Goal: Transaction & Acquisition: Obtain resource

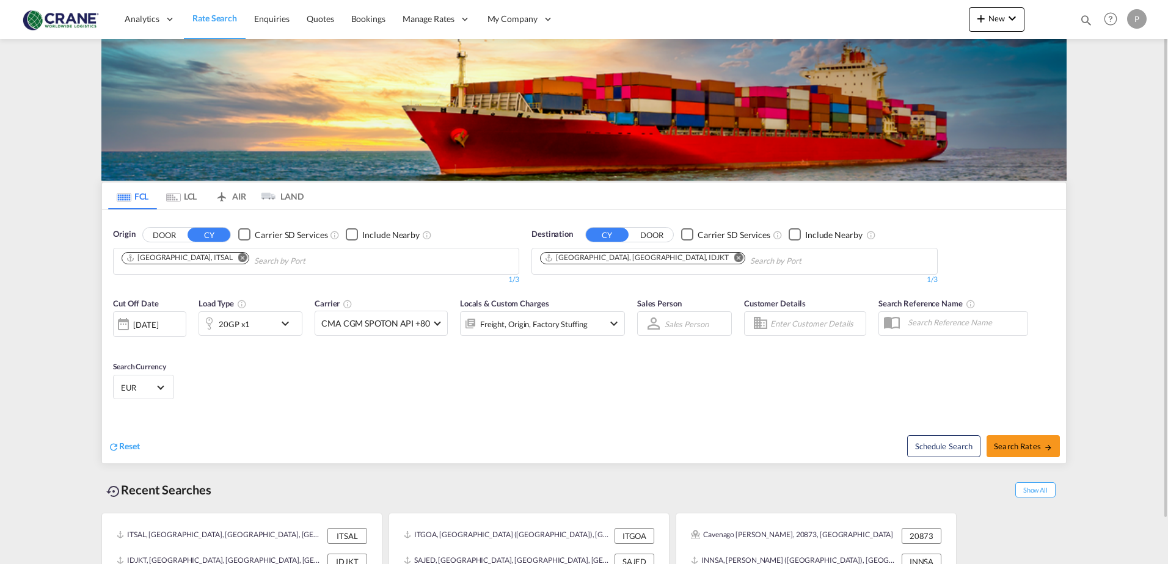
click at [238, 259] on md-icon "Remove" at bounding box center [242, 257] width 9 height 9
type input "rosignan"
click at [173, 234] on button "DOOR" at bounding box center [164, 235] width 43 height 14
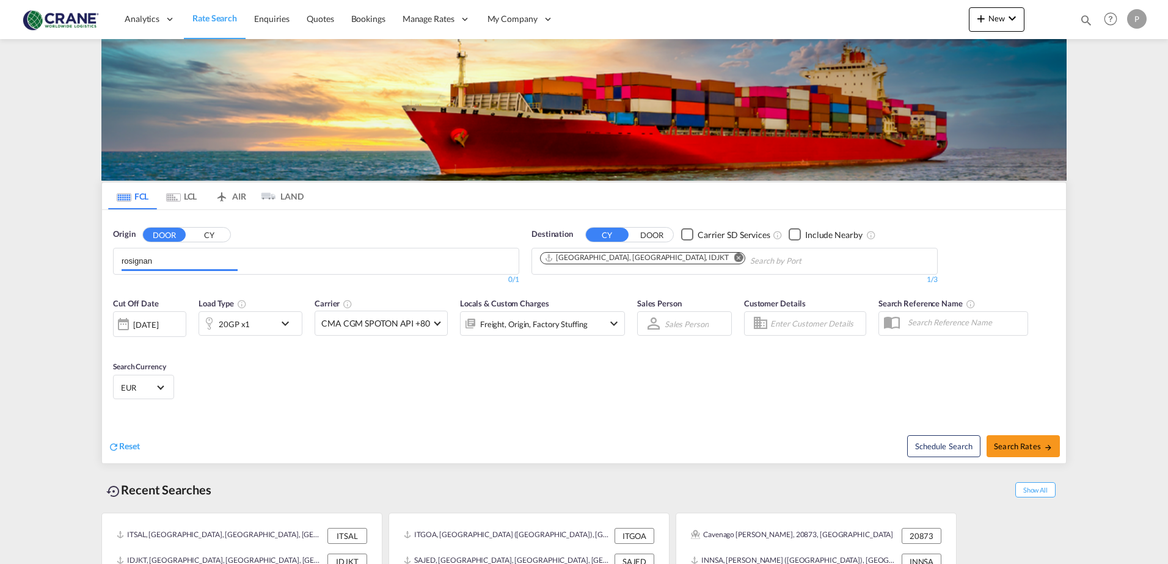
drag, startPoint x: 165, startPoint y: 261, endPoint x: -181, endPoint y: 260, distance: 345.8
drag, startPoint x: 169, startPoint y: 257, endPoint x: -222, endPoint y: 264, distance: 390.4
click at [0, 264] on html "Analytics Reports Dashboard Rate Search Enquiries Quotes" at bounding box center [584, 282] width 1168 height 564
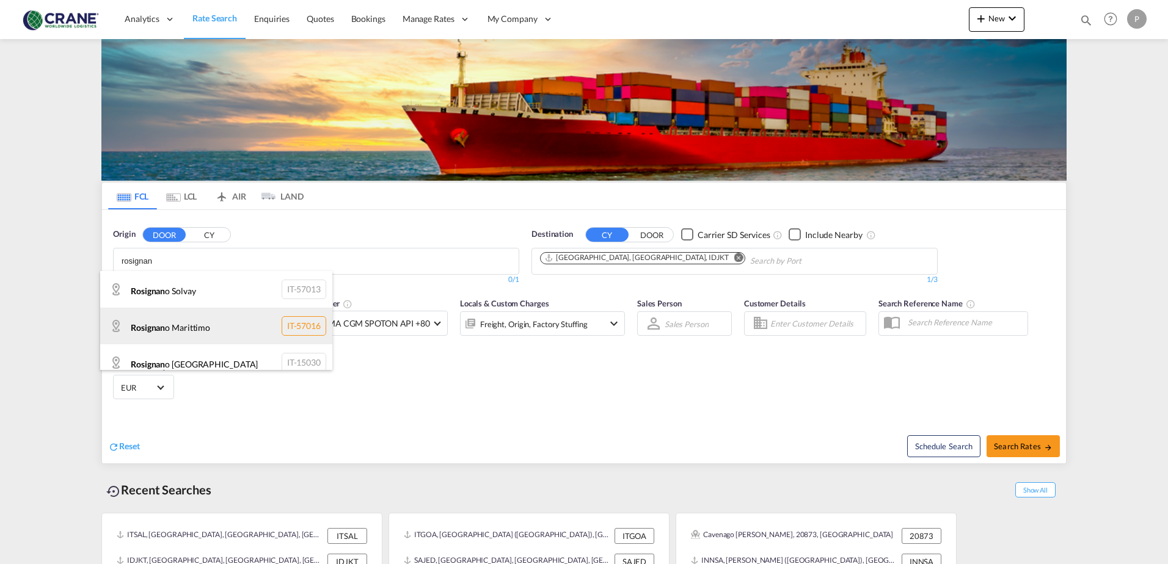
click at [178, 327] on div "Rosignan o Marittimo IT-57016" at bounding box center [216, 326] width 232 height 37
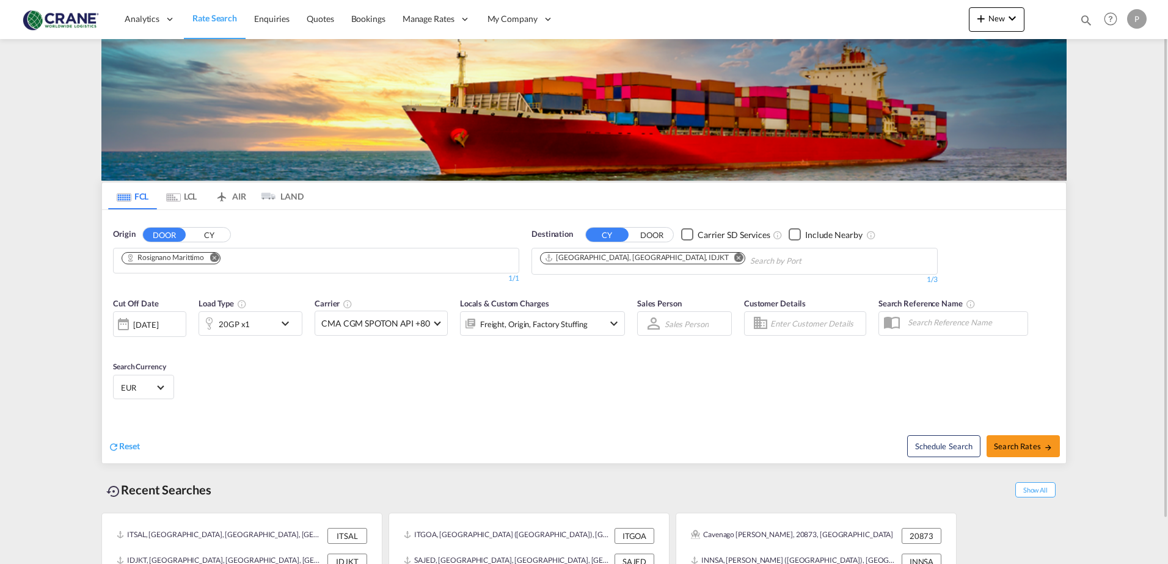
click at [734, 257] on md-icon "Remove" at bounding box center [738, 257] width 9 height 9
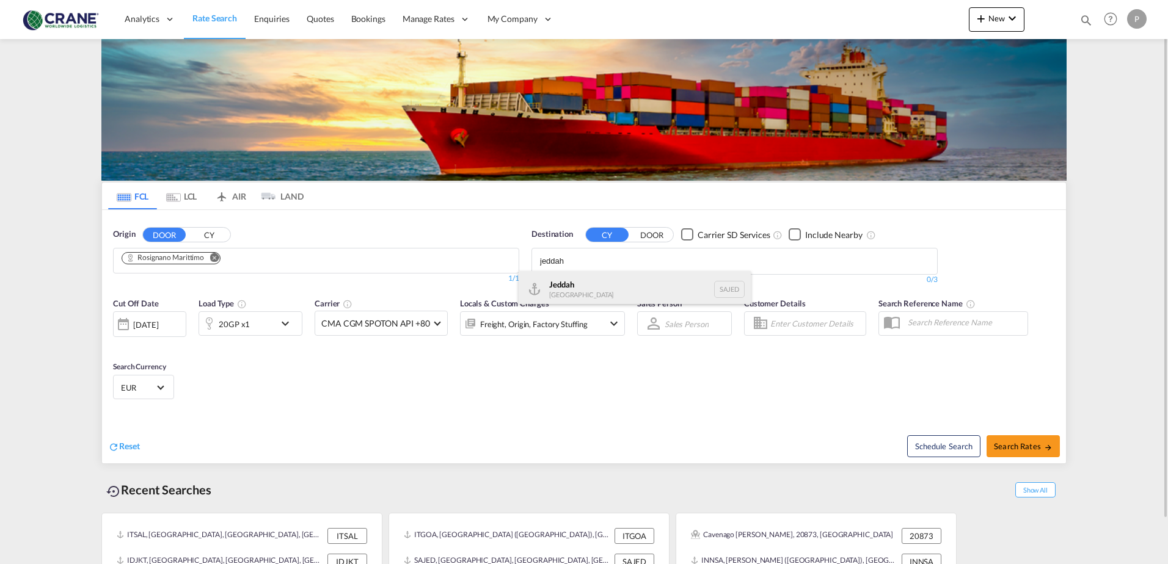
type input "jeddah"
click at [649, 288] on div "Jeddah [GEOGRAPHIC_DATA] SAJED" at bounding box center [635, 289] width 232 height 37
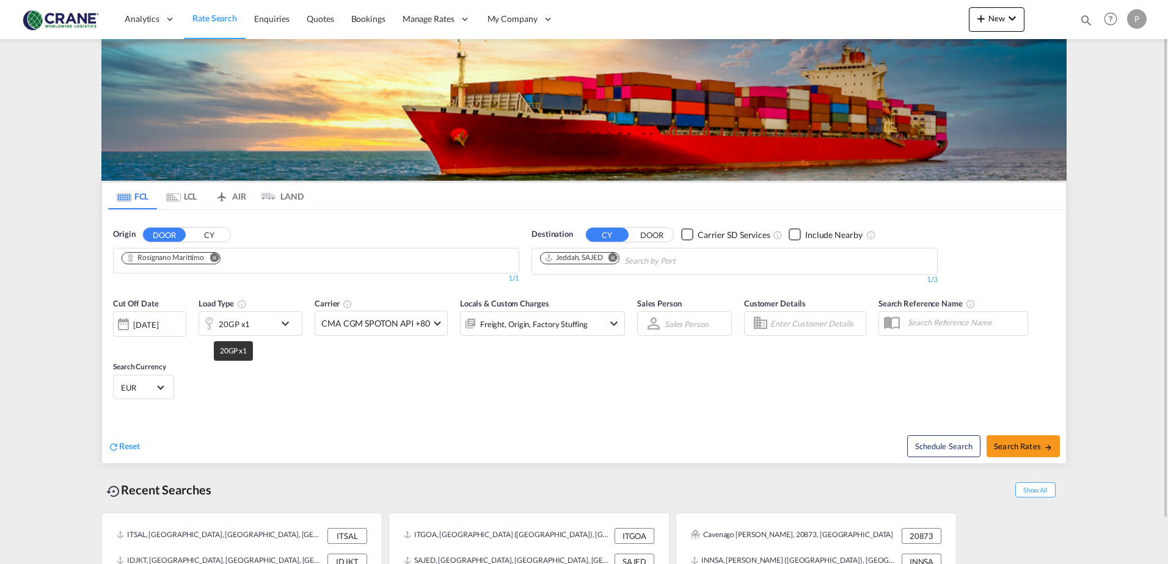
click at [222, 323] on div "20GP x1" at bounding box center [234, 324] width 31 height 17
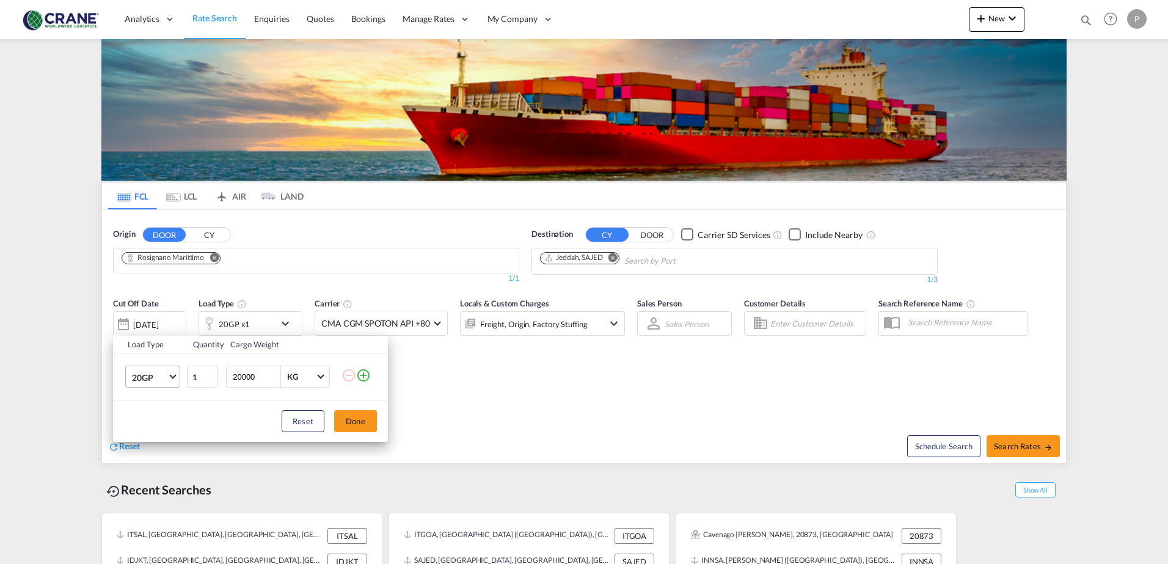
click at [164, 381] on span "20GP" at bounding box center [149, 378] width 35 height 12
click at [155, 434] on md-option "40HC" at bounding box center [163, 436] width 83 height 29
click at [370, 423] on button "Done" at bounding box center [355, 422] width 43 height 22
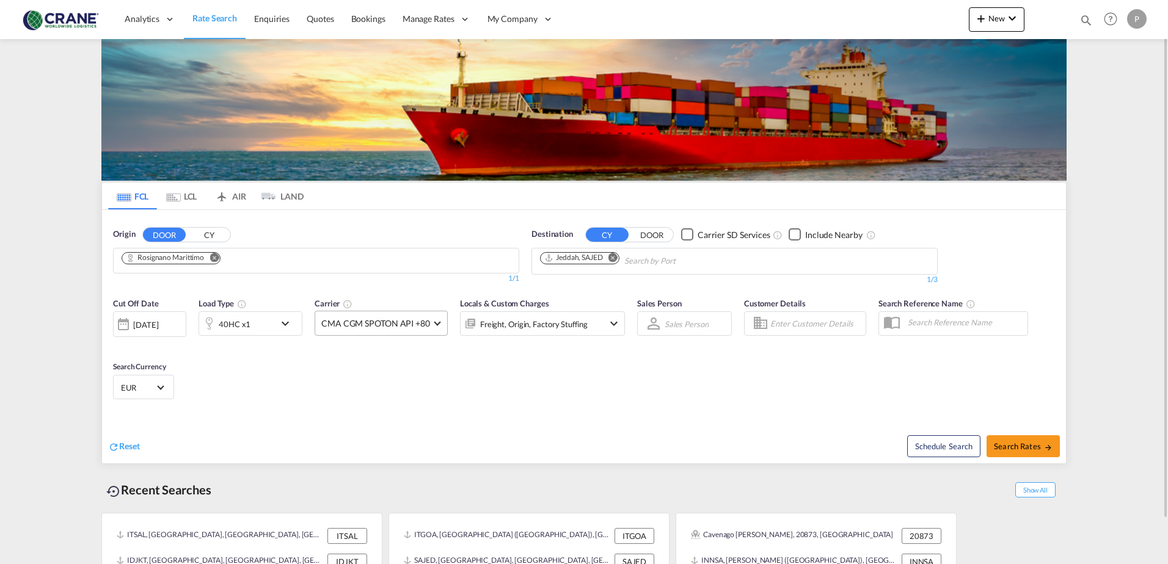
click at [412, 327] on span "CMA CGM SPOTON API +80" at bounding box center [375, 324] width 109 height 12
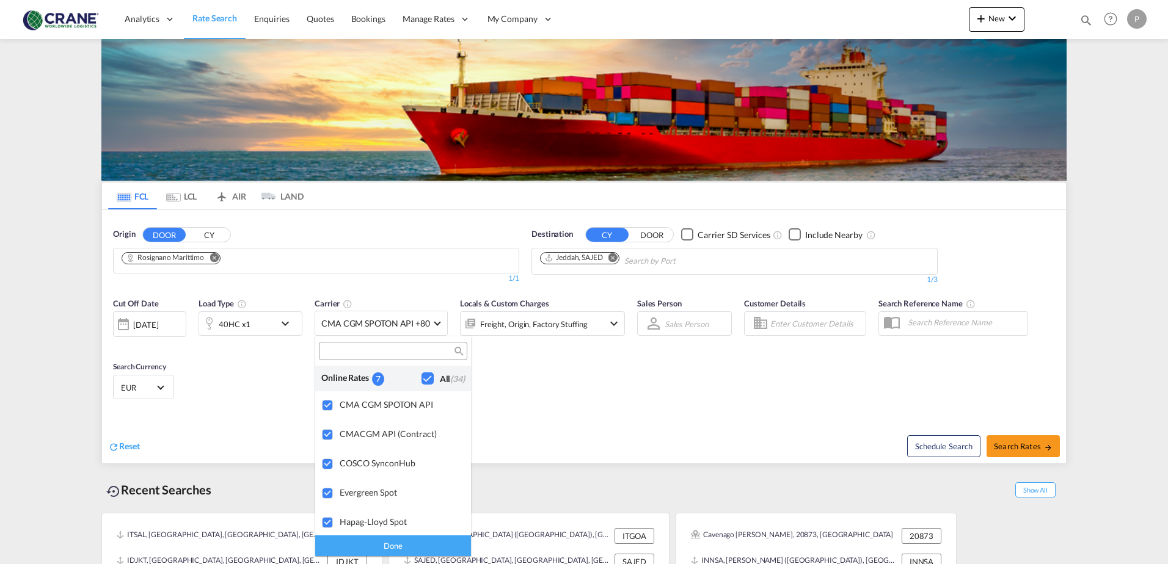
click at [422, 378] on div "Checkbox No Ink" at bounding box center [428, 379] width 12 height 12
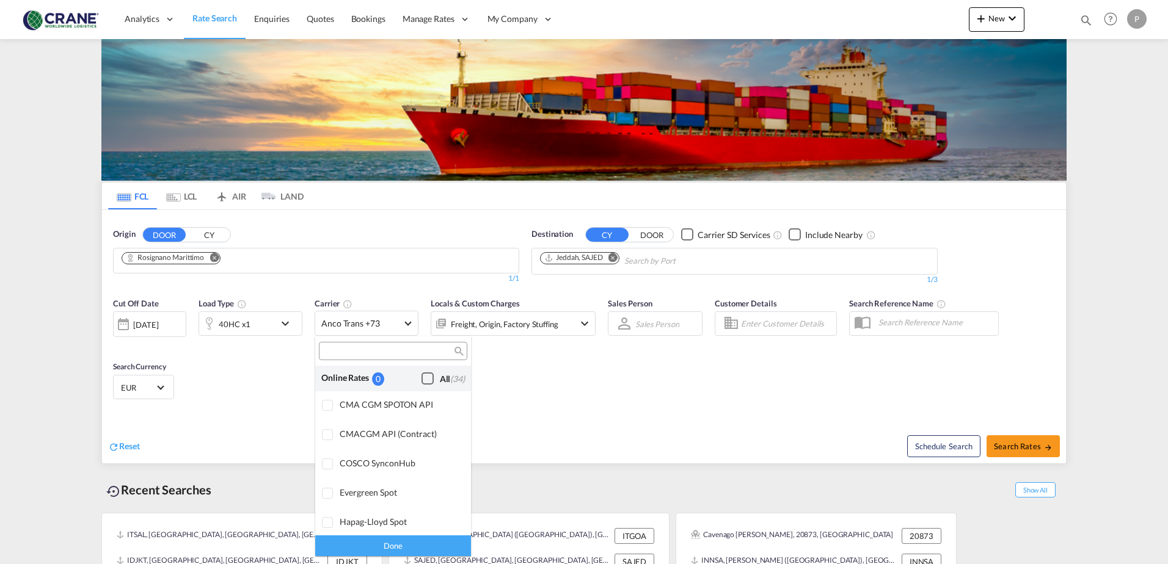
click at [422, 378] on div "Checkbox No Ink" at bounding box center [428, 379] width 12 height 12
click at [1035, 449] on md-backdrop at bounding box center [584, 282] width 1168 height 564
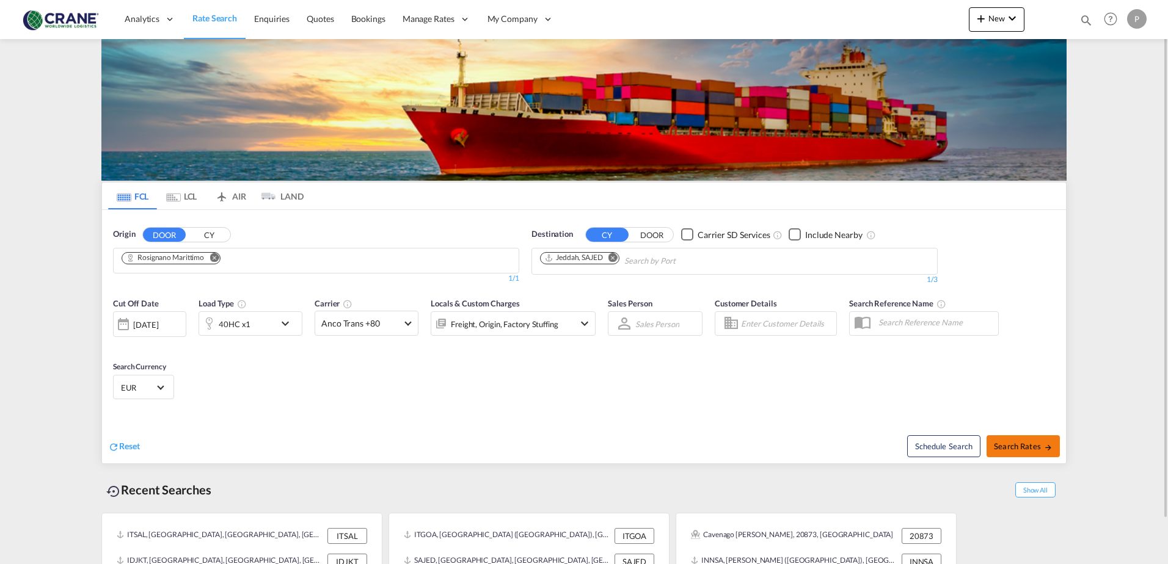
click at [1035, 448] on span "Search Rates" at bounding box center [1023, 447] width 59 height 10
type input "Rosignano Marittimo to SAJED / [DATE]"
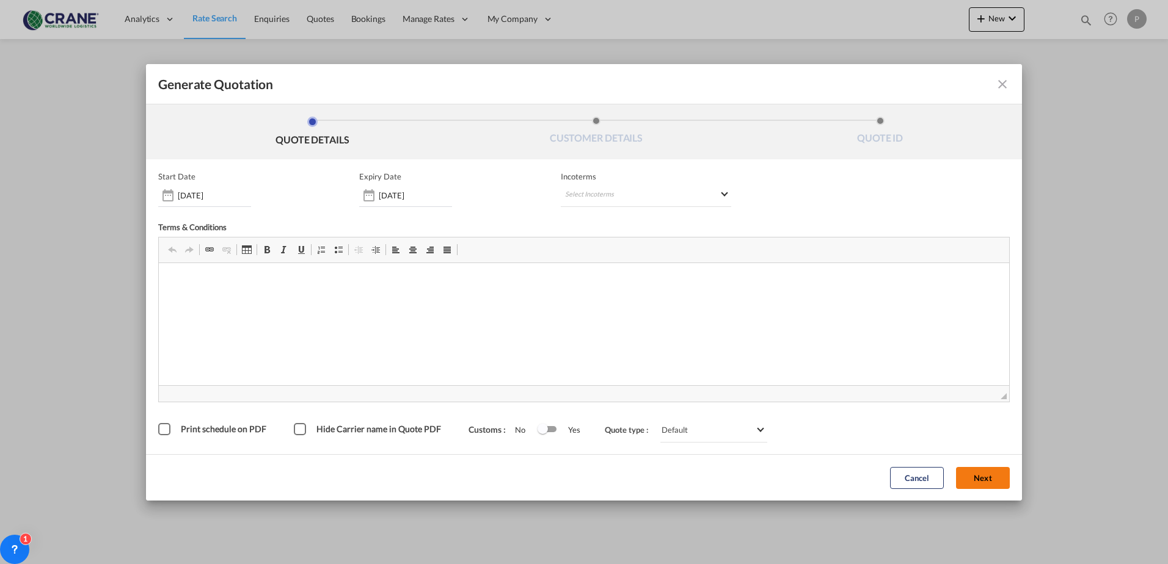
click at [979, 477] on button "Next" at bounding box center [983, 478] width 54 height 22
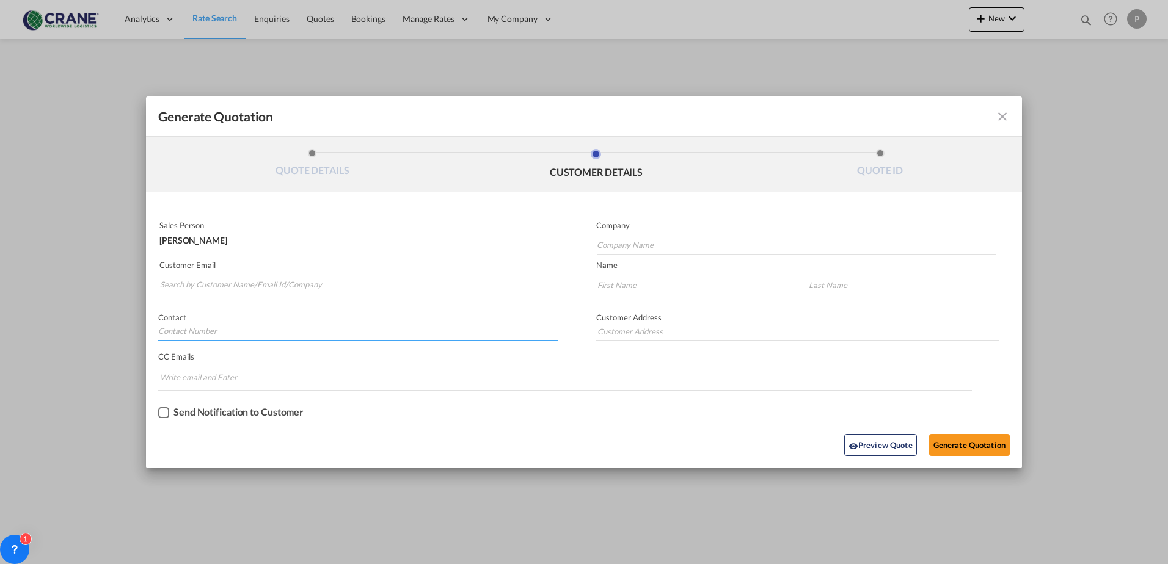
click at [295, 332] on input "Generate QuotationQUOTE ..." at bounding box center [358, 332] width 400 height 18
click at [271, 272] on md-autocomplete-wrap "Generate QuotationQUOTE ..." at bounding box center [360, 282] width 402 height 24
click at [260, 281] on input "Search by Customer Name/Email Id/Company" at bounding box center [360, 285] width 401 height 18
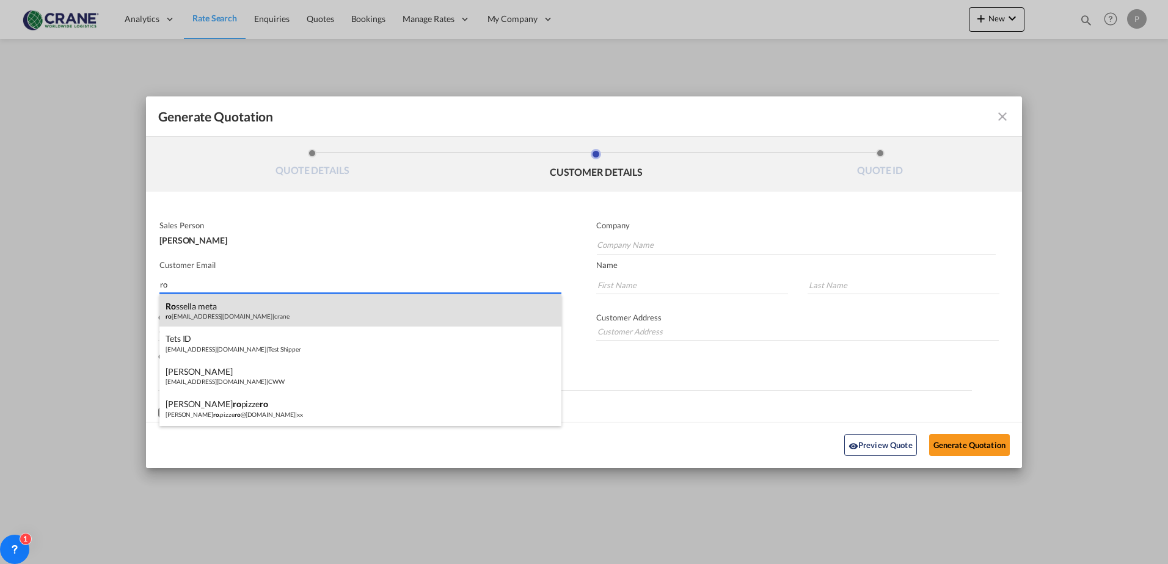
type input "ro"
click at [217, 316] on div "ro ssella meta ro [EMAIL_ADDRESS][DOMAIN_NAME] | crane" at bounding box center [360, 310] width 402 height 33
type input "crane"
type input "[EMAIL_ADDRESS][DOMAIN_NAME]"
type input "rossella"
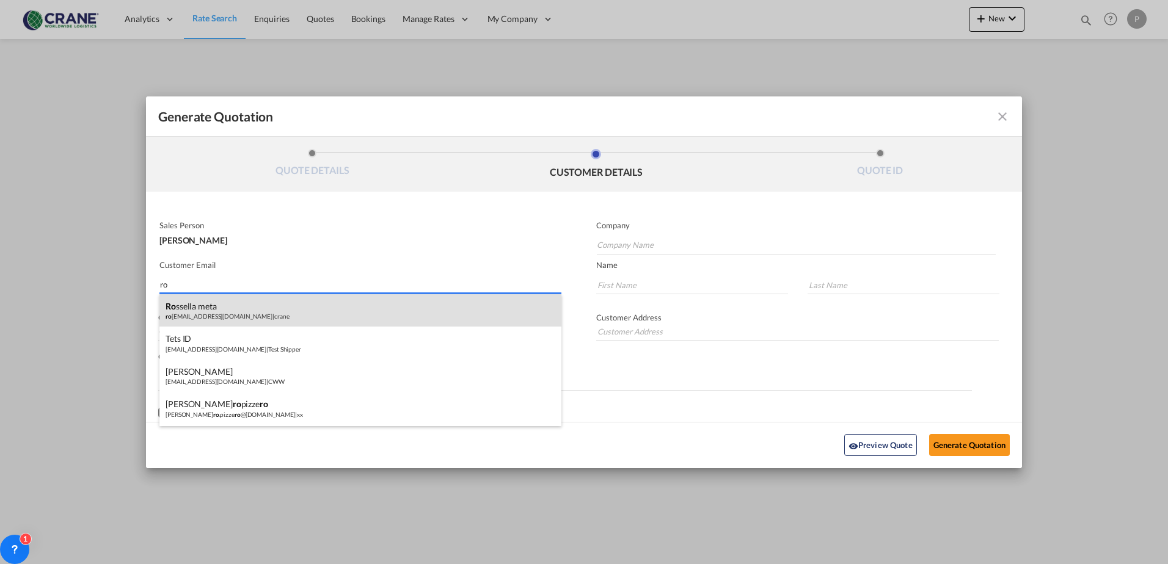
type input "meta"
type input "Via Tetti dell'Oleo 17/21"
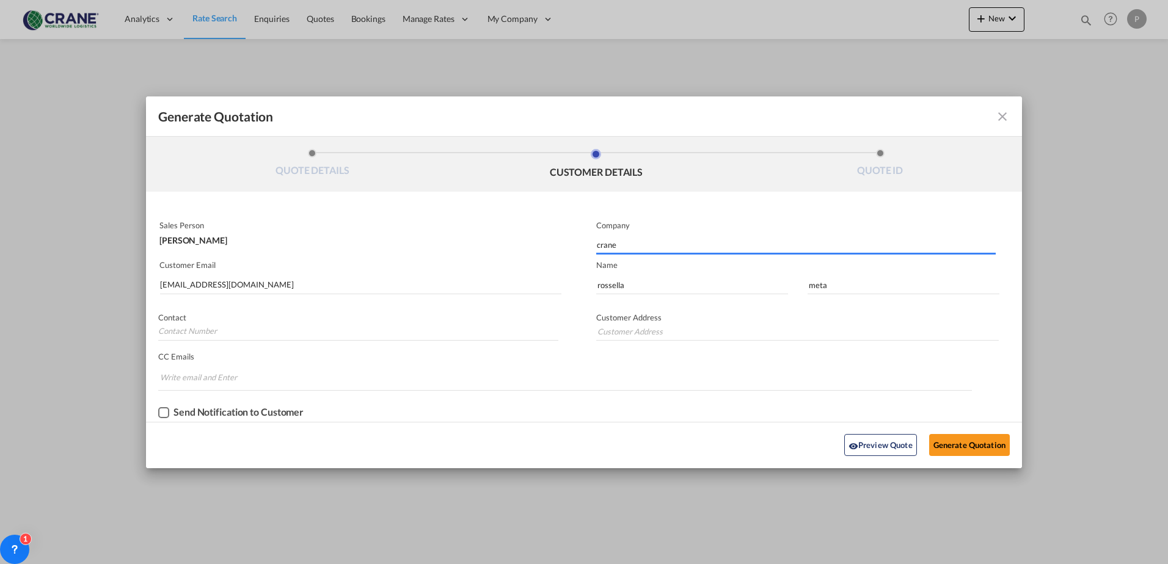
click at [158, 417] on div "Checkbox No Ink" at bounding box center [163, 412] width 11 height 11
type input "Via Tetti dell'Oleo 17/21"
click at [978, 444] on button "Generate Quotation" at bounding box center [969, 445] width 81 height 22
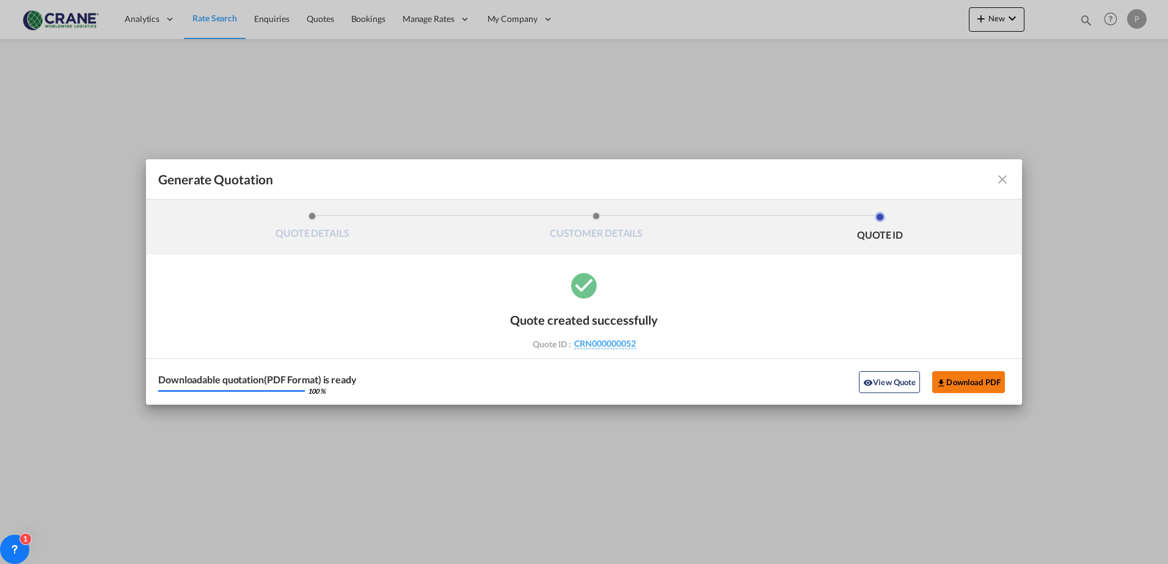
click at [958, 378] on button "Download PDF" at bounding box center [968, 382] width 73 height 22
click at [1001, 182] on md-icon "icon-close fg-AAA8AD cursor m-0" at bounding box center [1002, 179] width 15 height 15
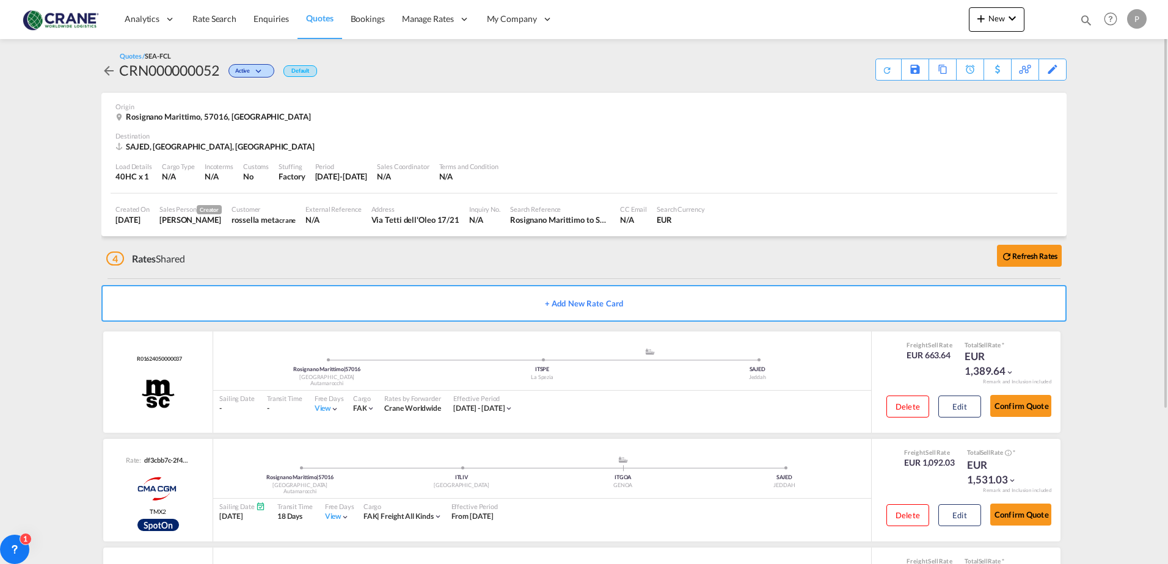
click at [106, 72] on md-icon "icon-arrow-left" at bounding box center [108, 71] width 15 height 15
click at [109, 66] on md-icon "icon-arrow-left" at bounding box center [108, 71] width 15 height 15
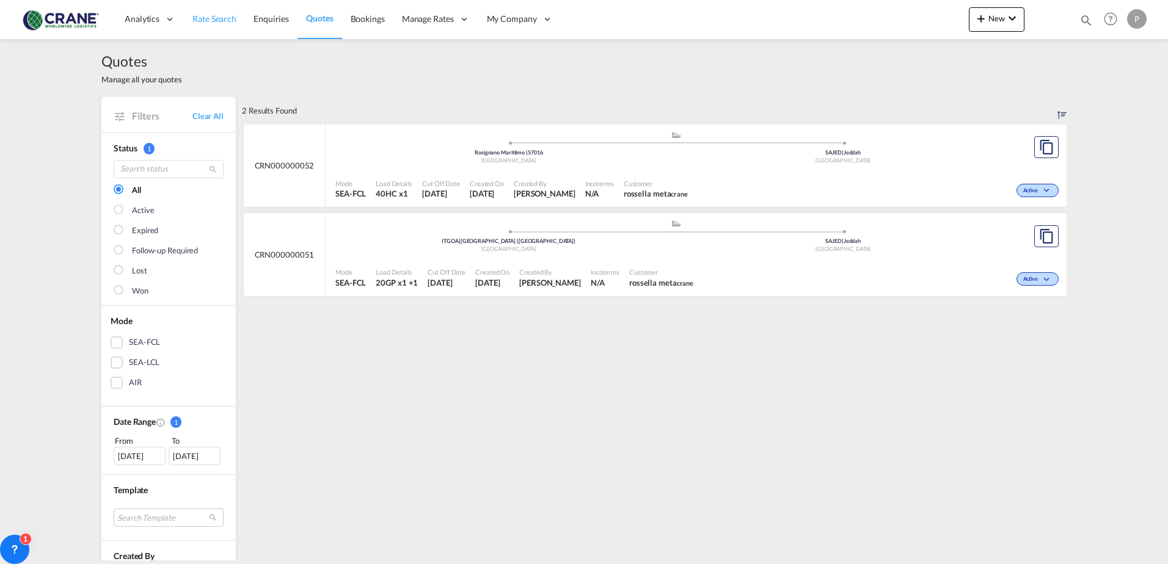
click at [208, 23] on span "Rate Search" at bounding box center [214, 18] width 44 height 10
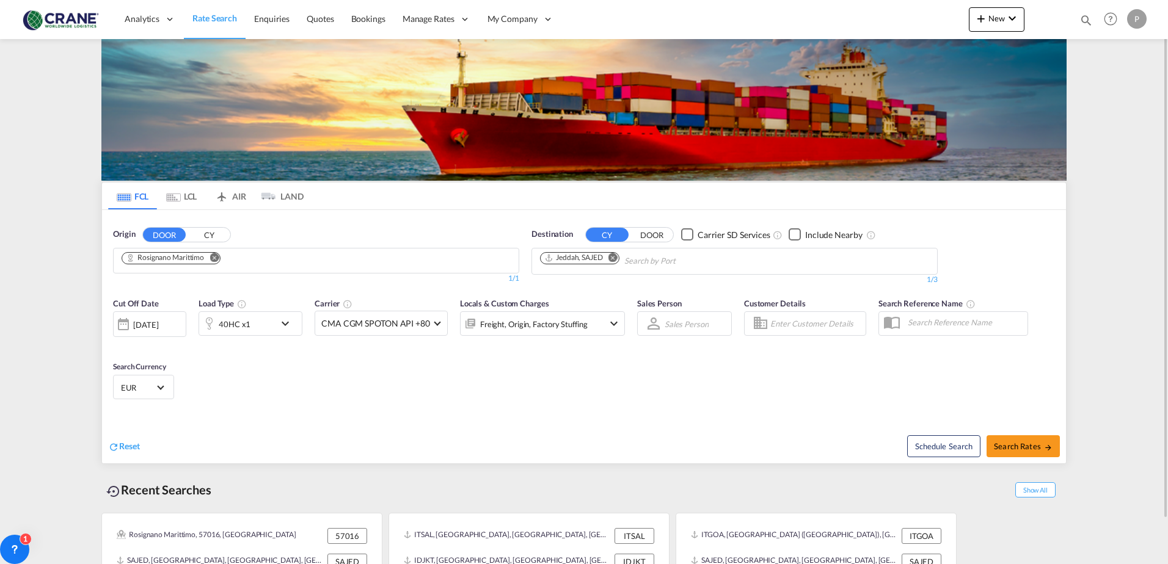
click at [618, 258] on md-icon "Remove" at bounding box center [612, 257] width 9 height 9
type input "dammam"
click at [587, 288] on div "Ad Dammam [GEOGRAPHIC_DATA] [GEOGRAPHIC_DATA]" at bounding box center [635, 289] width 232 height 37
click at [317, 21] on span "Quotes" at bounding box center [320, 18] width 27 height 10
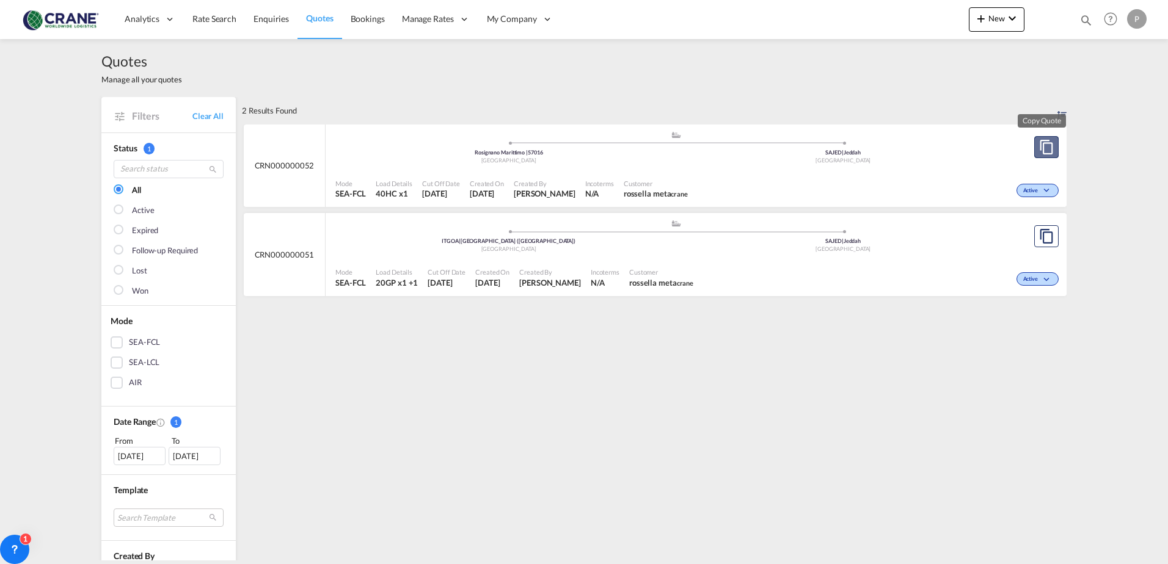
click at [1043, 144] on md-icon "assets/icons/custom/copyQuote.svg" at bounding box center [1046, 147] width 15 height 15
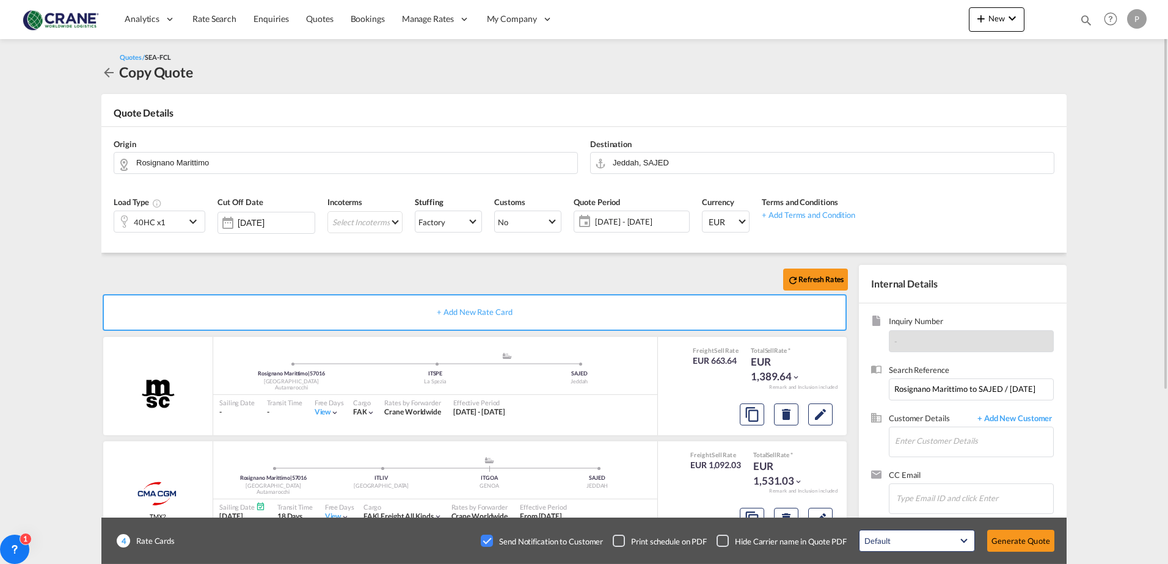
click at [621, 544] on div "Checkbox No Ink" at bounding box center [619, 541] width 12 height 12
click at [493, 545] on div "Checkbox No Ink" at bounding box center [487, 541] width 12 height 12
click at [1032, 543] on button "Generate Quote" at bounding box center [1020, 541] width 67 height 22
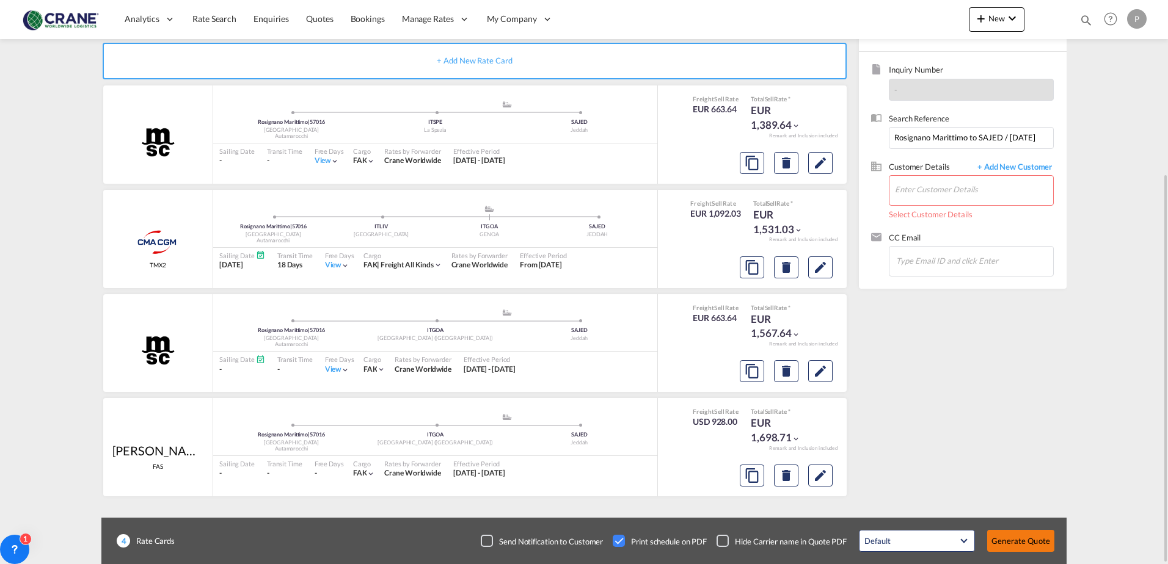
click at [1004, 536] on button "Generate Quote" at bounding box center [1020, 541] width 67 height 22
click at [944, 181] on input "Enter Customer Details" at bounding box center [974, 189] width 158 height 27
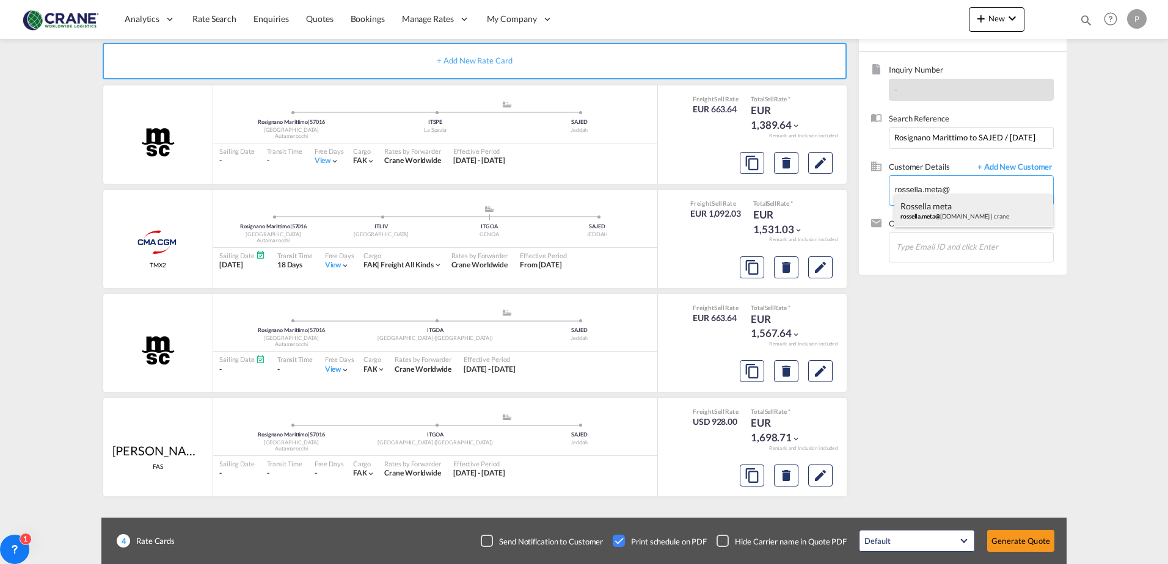
click at [919, 210] on div "rossella meta rossella.meta@ [DOMAIN_NAME] | crane" at bounding box center [973, 210] width 159 height 33
type input "[PERSON_NAME], [PERSON_NAME][EMAIL_ADDRESS][DOMAIN_NAME]"
click at [1034, 533] on button "Generate Quote" at bounding box center [1020, 541] width 67 height 22
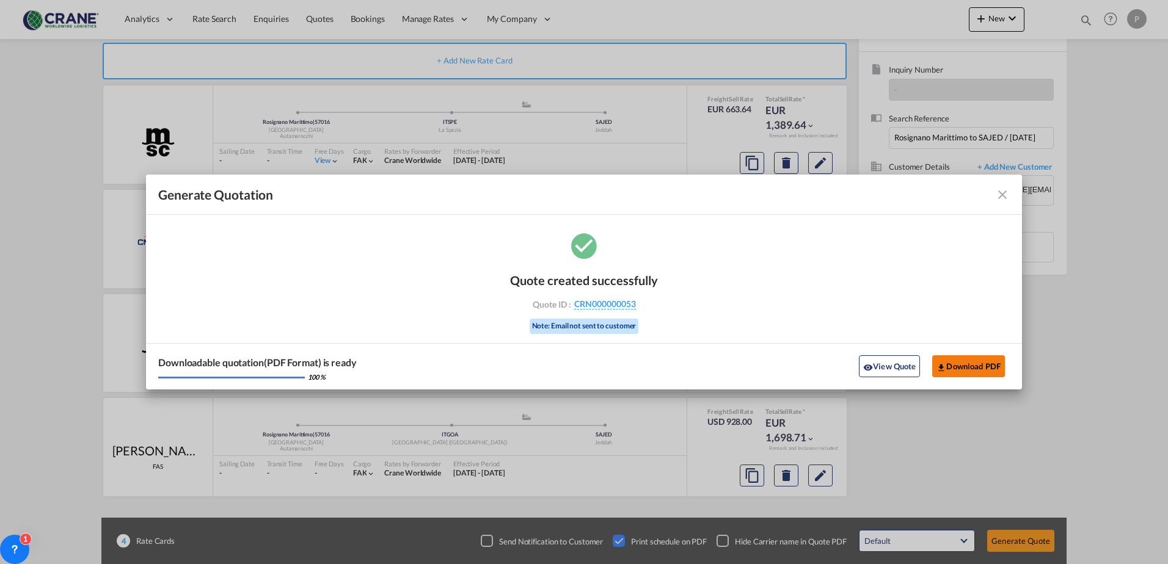
click at [977, 365] on button "Download PDF" at bounding box center [968, 367] width 73 height 22
click at [1004, 192] on md-icon "icon-close fg-AAA8AD cursor m-0" at bounding box center [1002, 195] width 15 height 15
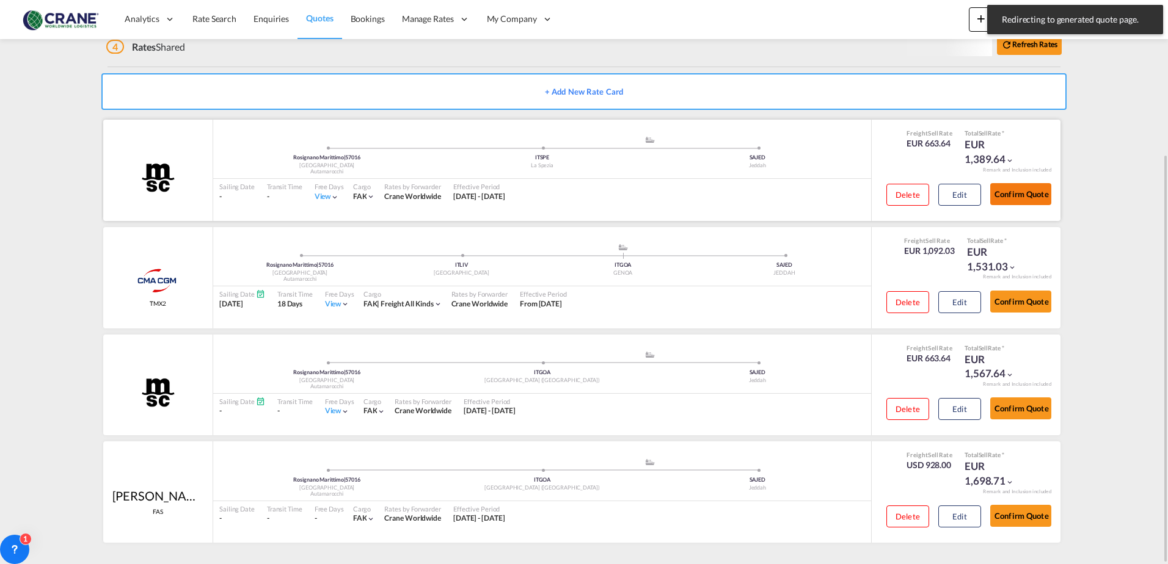
scroll to position [212, 0]
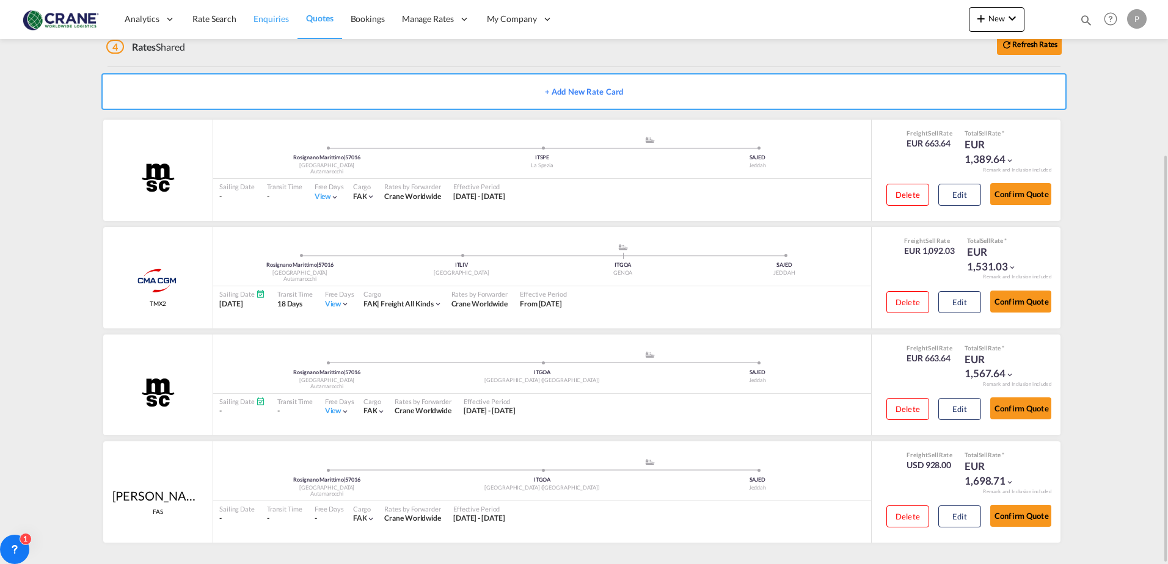
click at [271, 16] on span "Enquiries" at bounding box center [271, 18] width 35 height 10
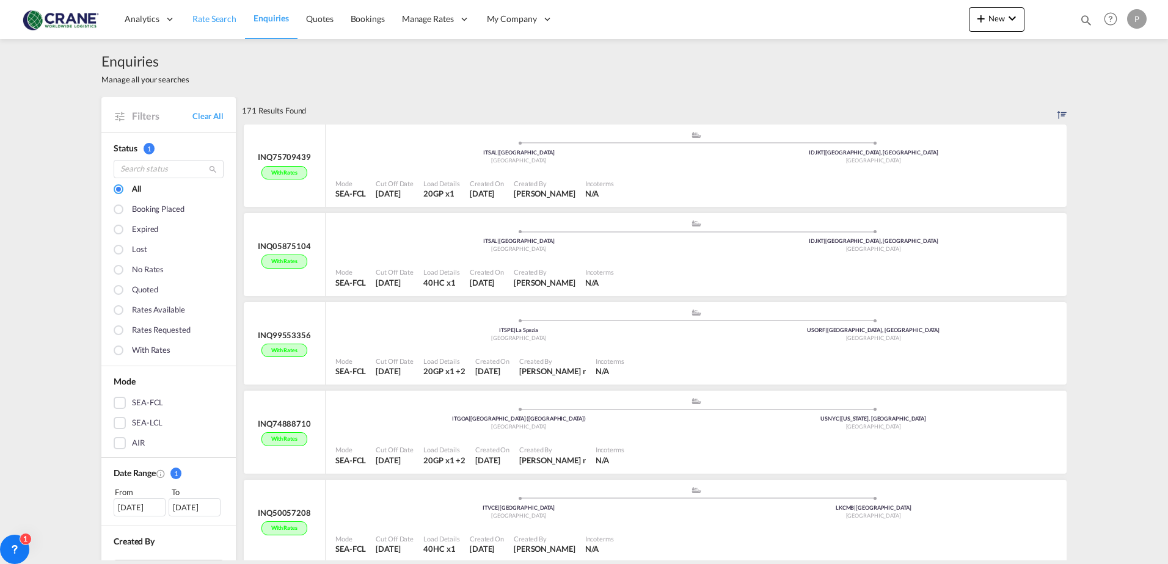
click at [217, 21] on span "Rate Search" at bounding box center [214, 18] width 44 height 10
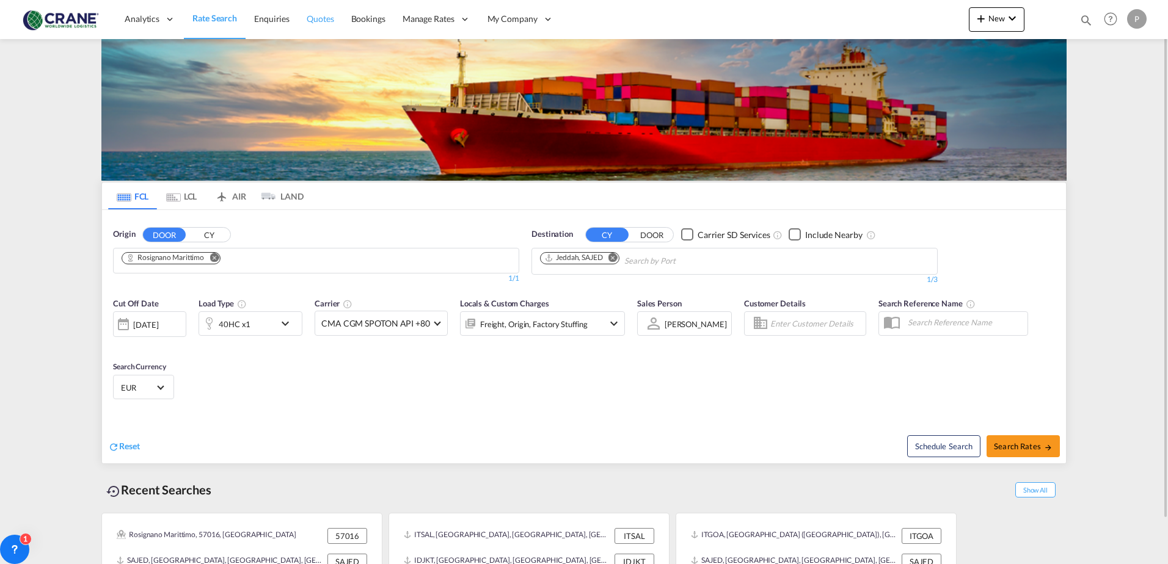
click at [318, 21] on span "Quotes" at bounding box center [320, 18] width 27 height 10
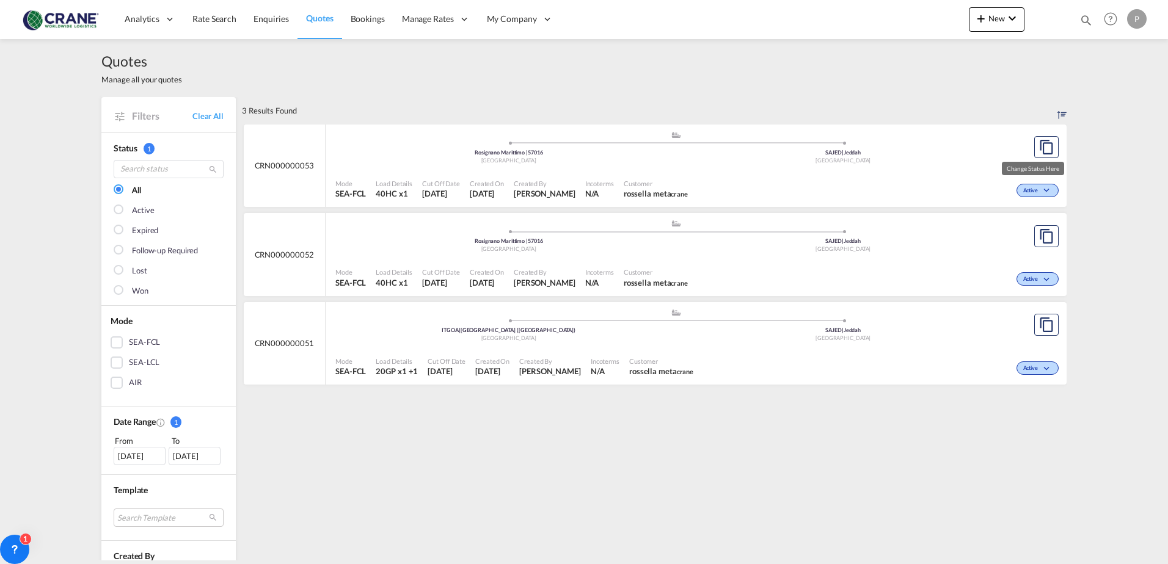
click at [1045, 188] on md-icon "icon-chevron-down" at bounding box center [1048, 191] width 15 height 7
click at [271, 164] on div "Follow-up Required Lost Won" at bounding box center [584, 282] width 1168 height 564
click at [268, 18] on span "Enquiries" at bounding box center [271, 18] width 35 height 10
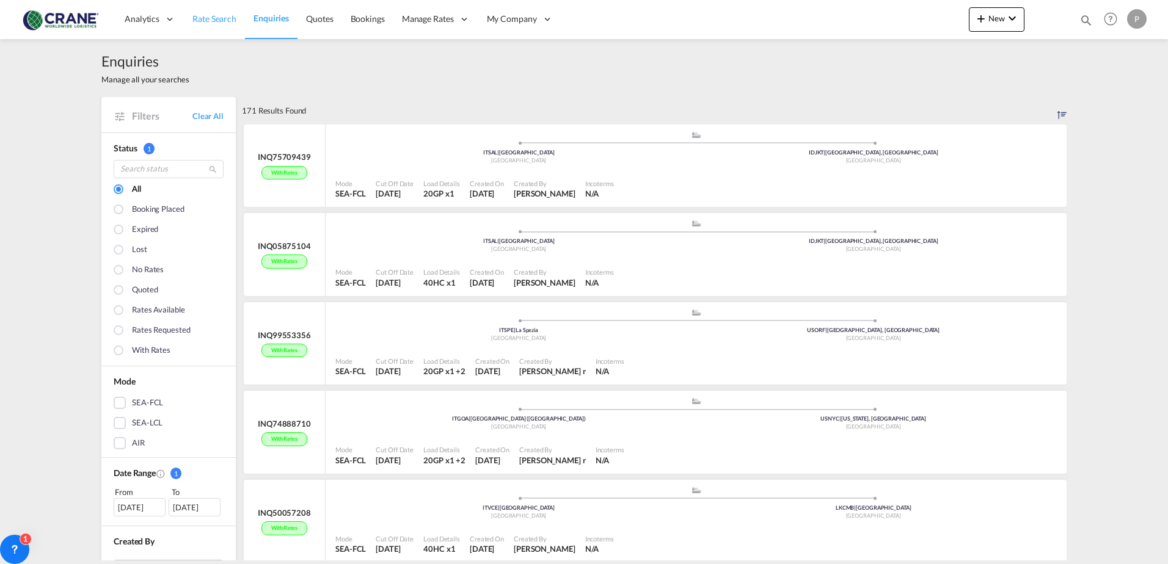
click at [224, 23] on span "Rate Search" at bounding box center [214, 18] width 44 height 10
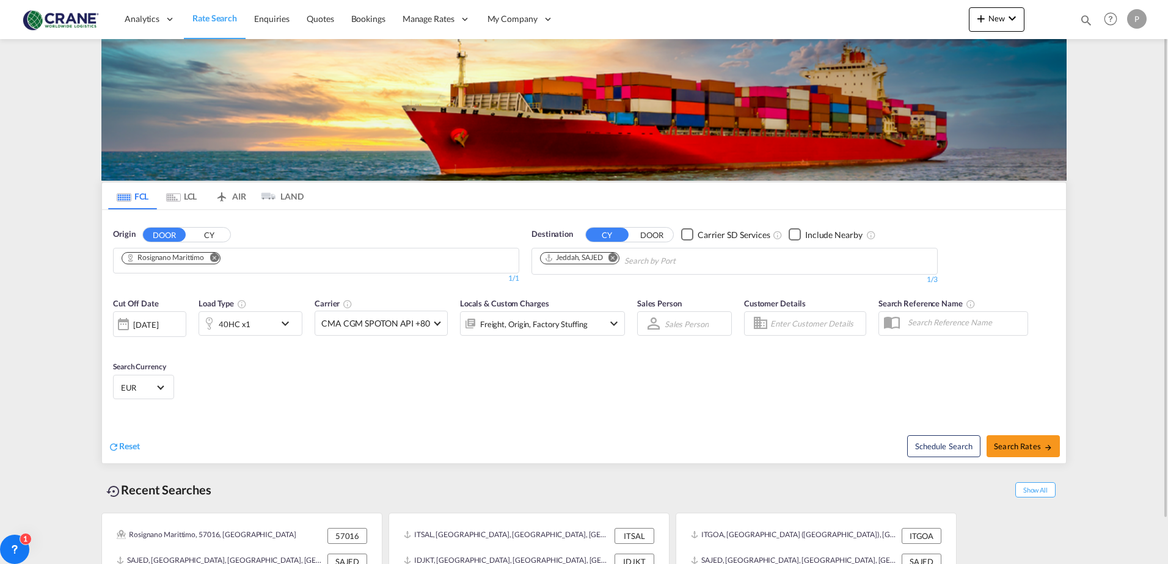
click at [167, 228] on button "DOOR" at bounding box center [164, 235] width 43 height 14
click at [611, 260] on md-icon "Remove" at bounding box center [612, 257] width 9 height 9
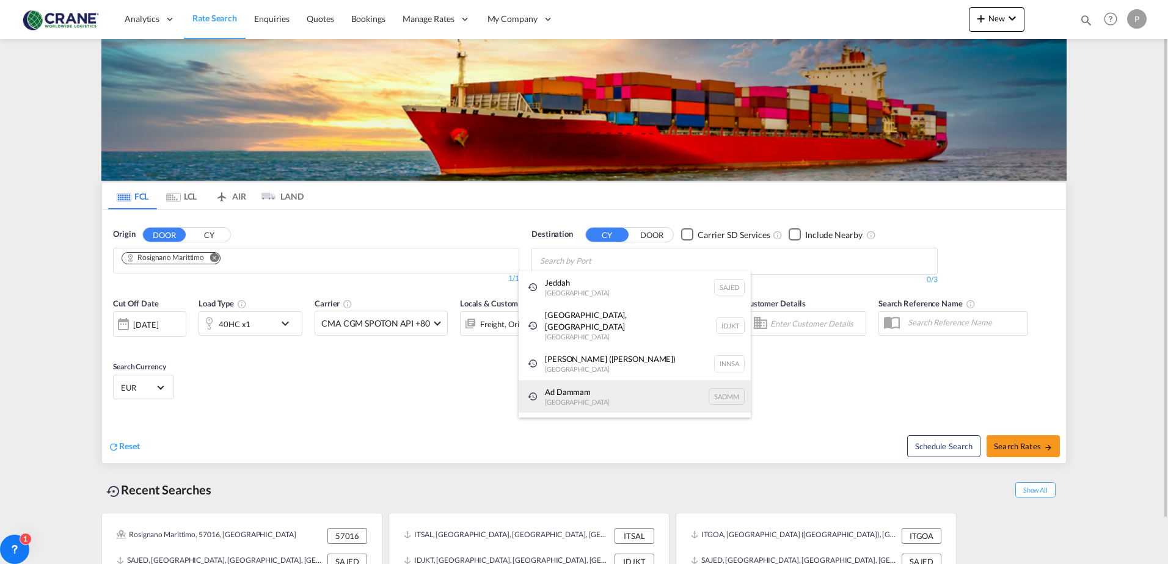
click at [615, 384] on div "Ad Dammam [GEOGRAPHIC_DATA] [GEOGRAPHIC_DATA]" at bounding box center [635, 397] width 232 height 33
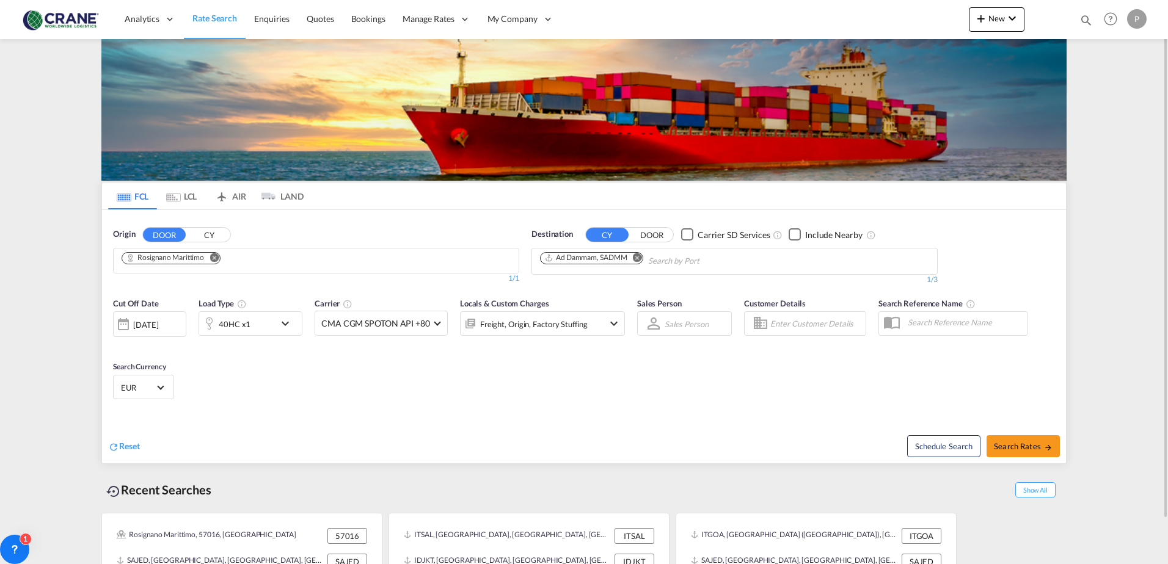
click at [1009, 443] on span "Search Rates" at bounding box center [1023, 447] width 59 height 10
type input "Rosignano Marittimo to SADMM / [DATE]"
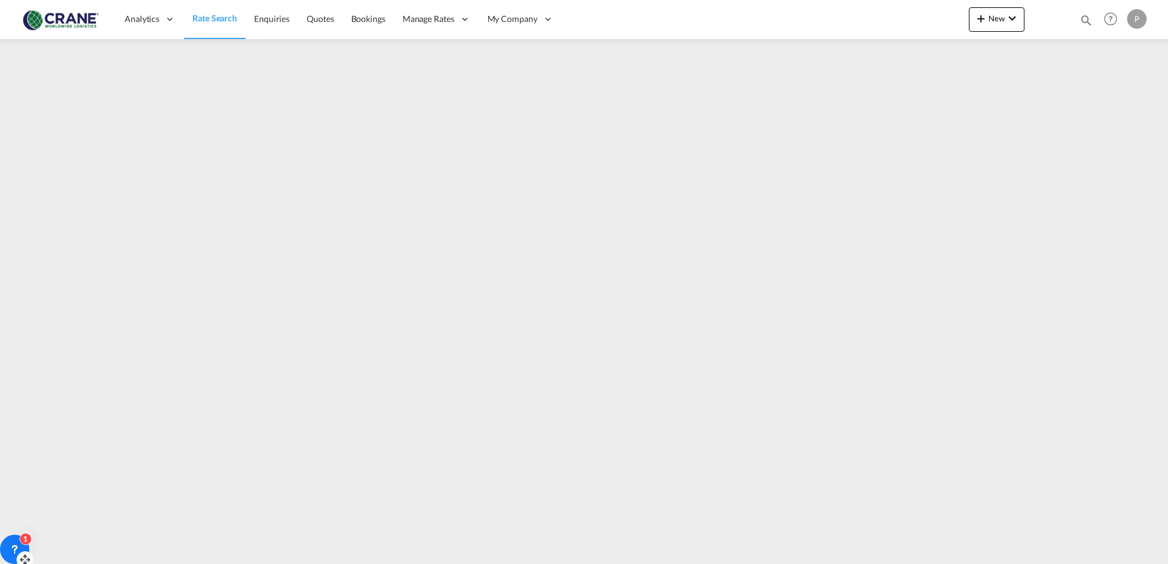
click at [22, 549] on div "1" at bounding box center [14, 549] width 29 height 29
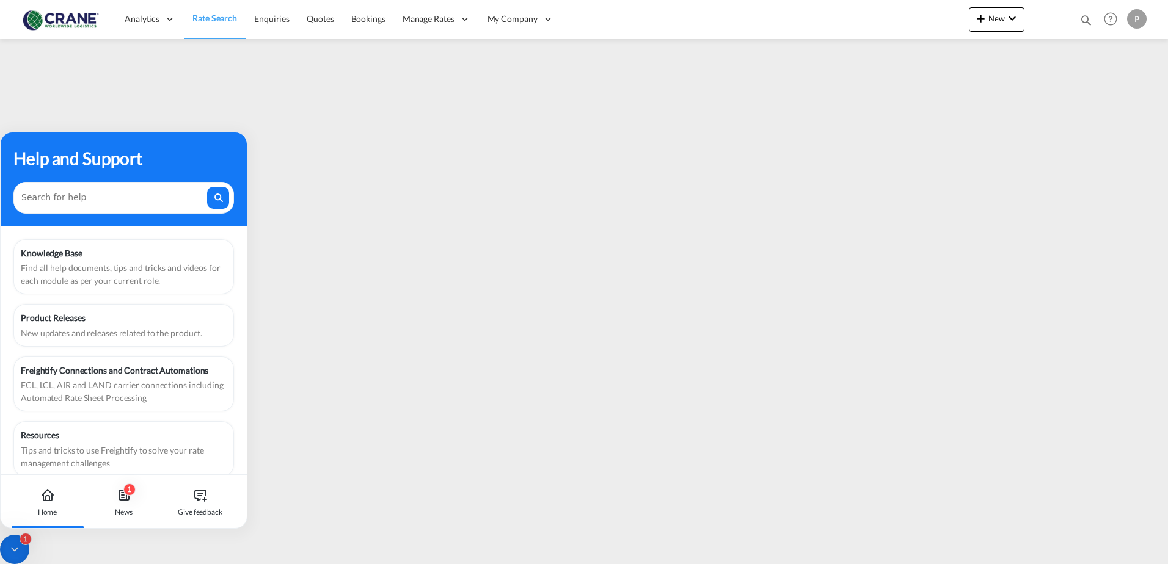
click at [45, 511] on div "Home" at bounding box center [48, 512] width 20 height 11
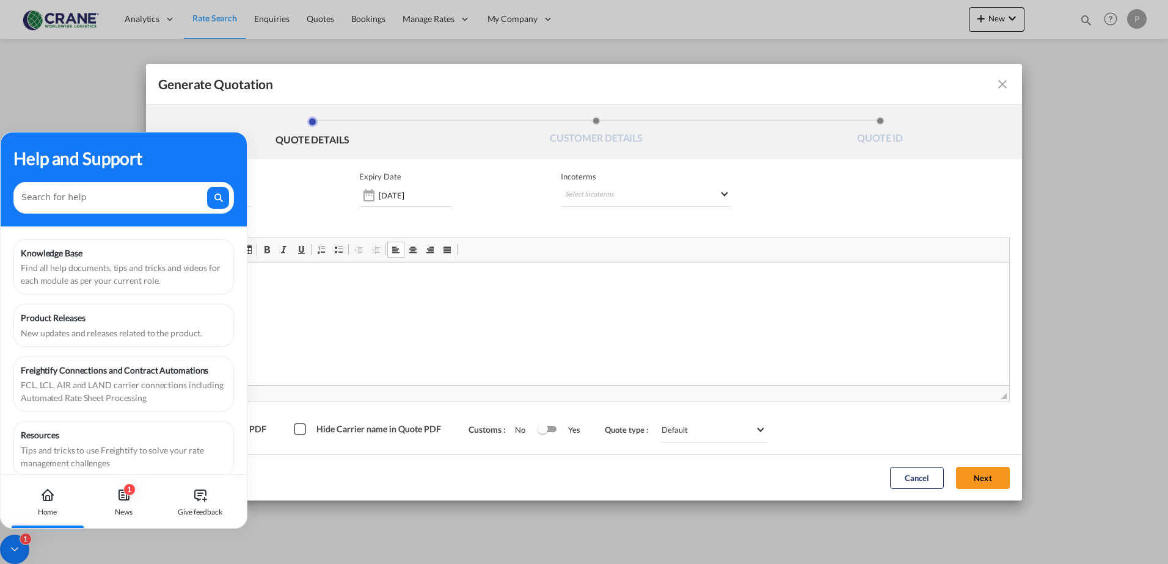
click at [48, 504] on div "Home" at bounding box center [47, 502] width 68 height 54
click at [17, 544] on icon at bounding box center [15, 550] width 12 height 12
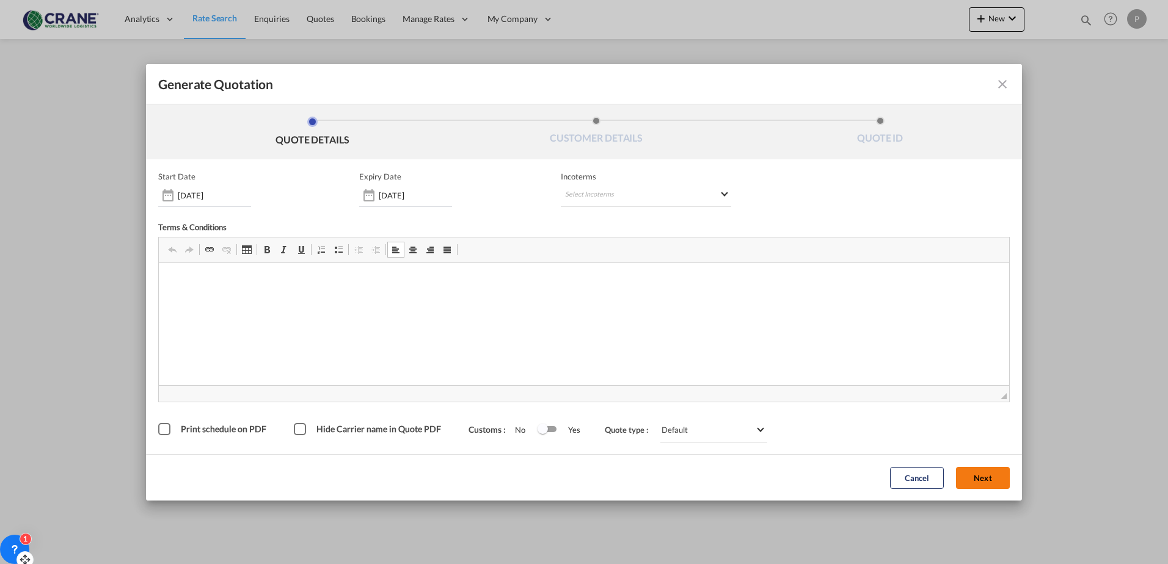
click at [984, 477] on button "Next" at bounding box center [983, 478] width 54 height 22
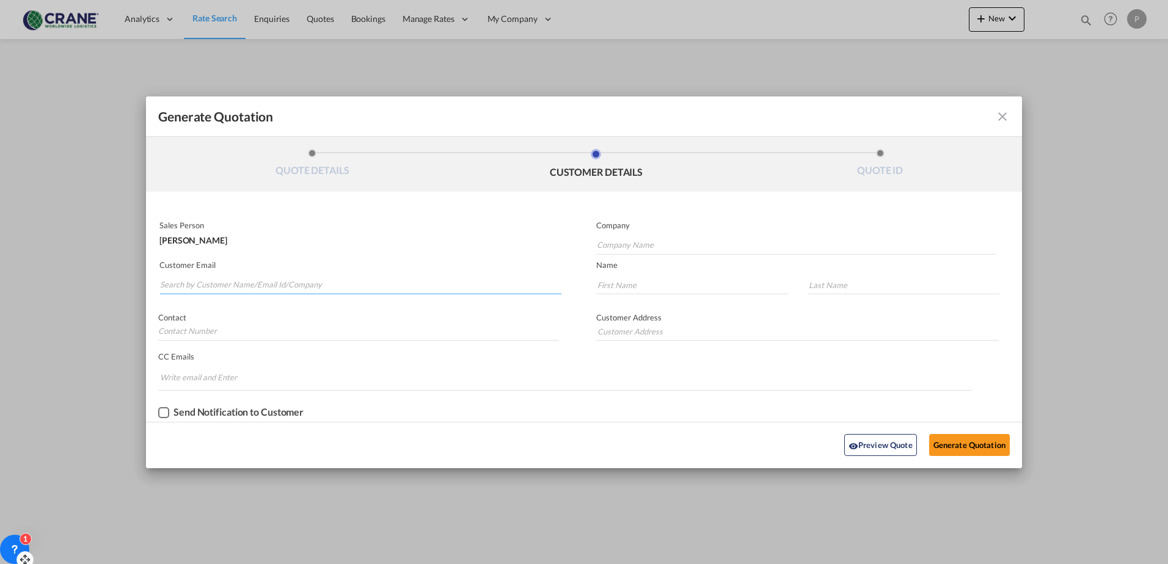
click at [192, 286] on input "Search by Customer Name/Email Id/Company" at bounding box center [360, 285] width 401 height 18
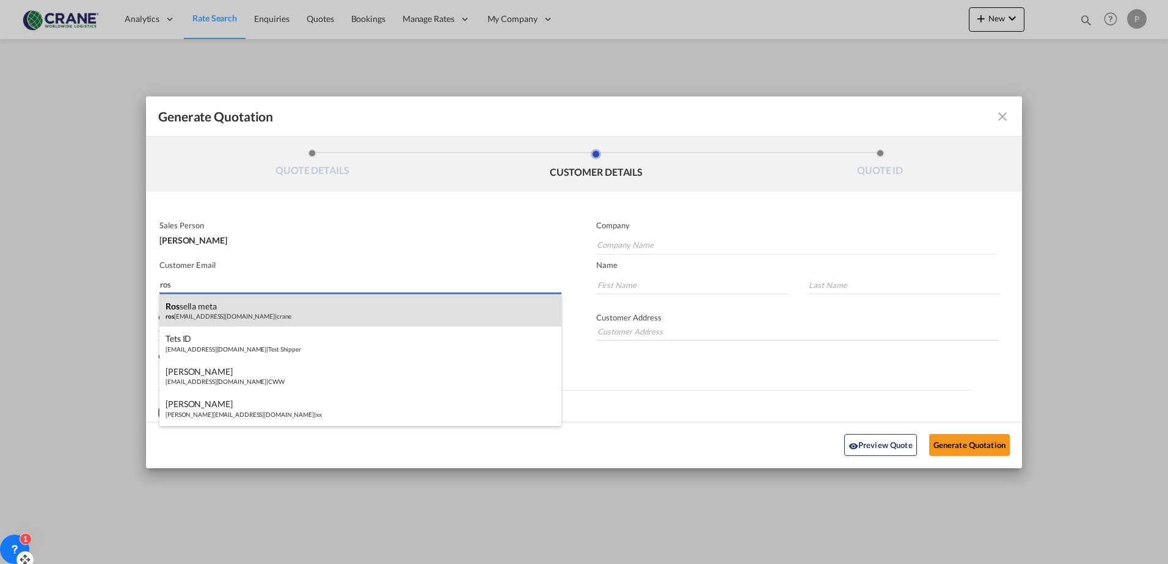
type input "ros"
click at [197, 308] on div "ros sella meta ros [EMAIL_ADDRESS][DOMAIN_NAME] | crane" at bounding box center [360, 310] width 402 height 33
type input "crane"
type input "[EMAIL_ADDRESS][DOMAIN_NAME]"
type input "rossella"
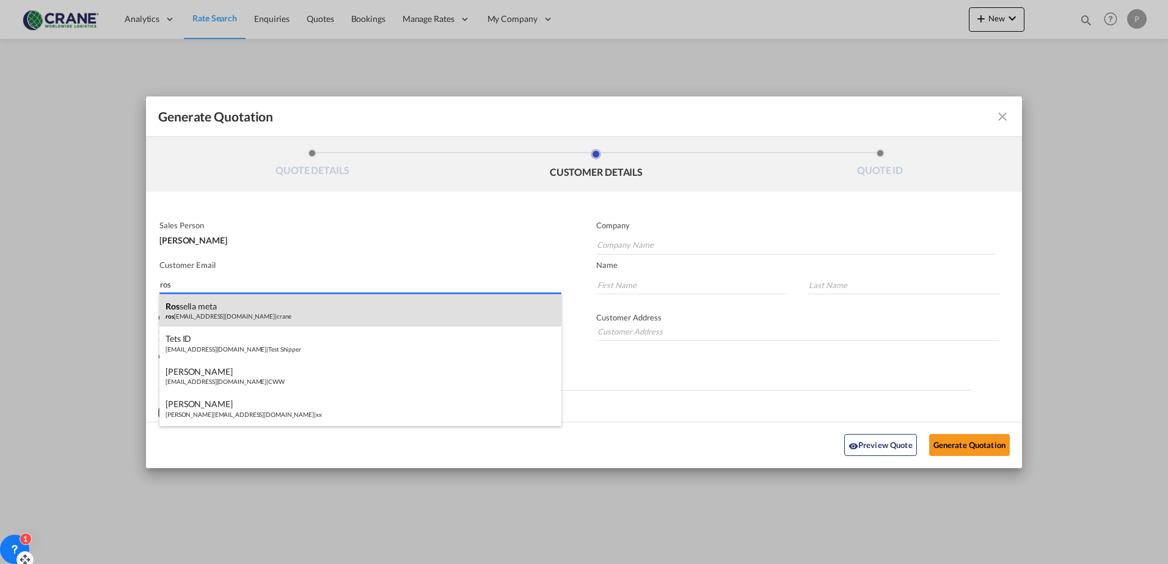
type input "meta"
type input "Via Tetti dell'Oleo 17/21"
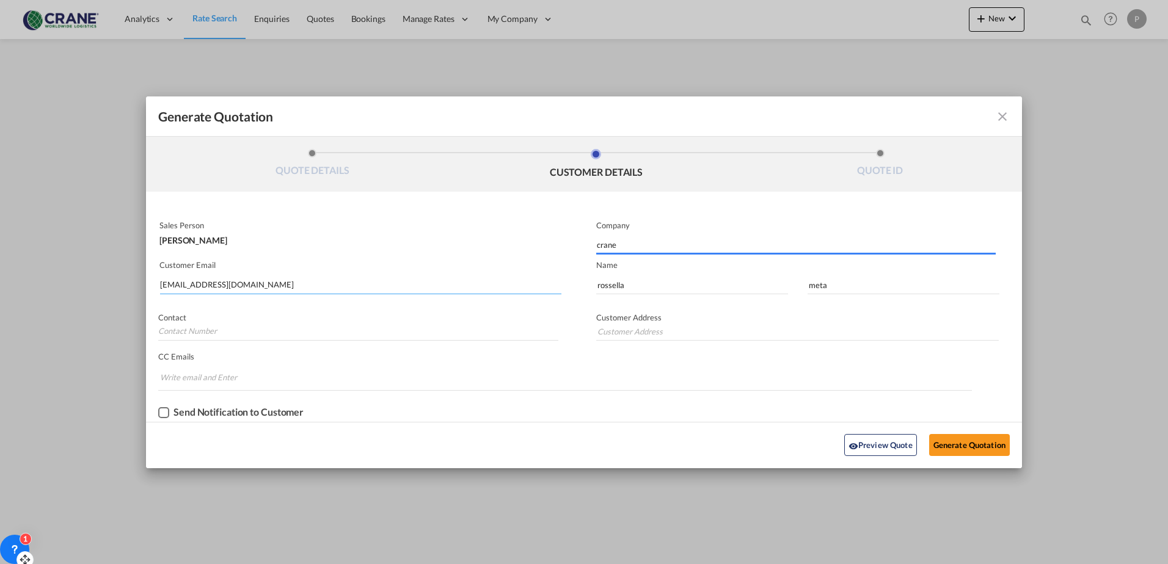
type input "Via Tetti dell'Oleo 17/21"
click at [163, 411] on div "Checkbox No Ink" at bounding box center [163, 412] width 11 height 11
click at [969, 447] on button "Generate Quotation" at bounding box center [969, 445] width 81 height 22
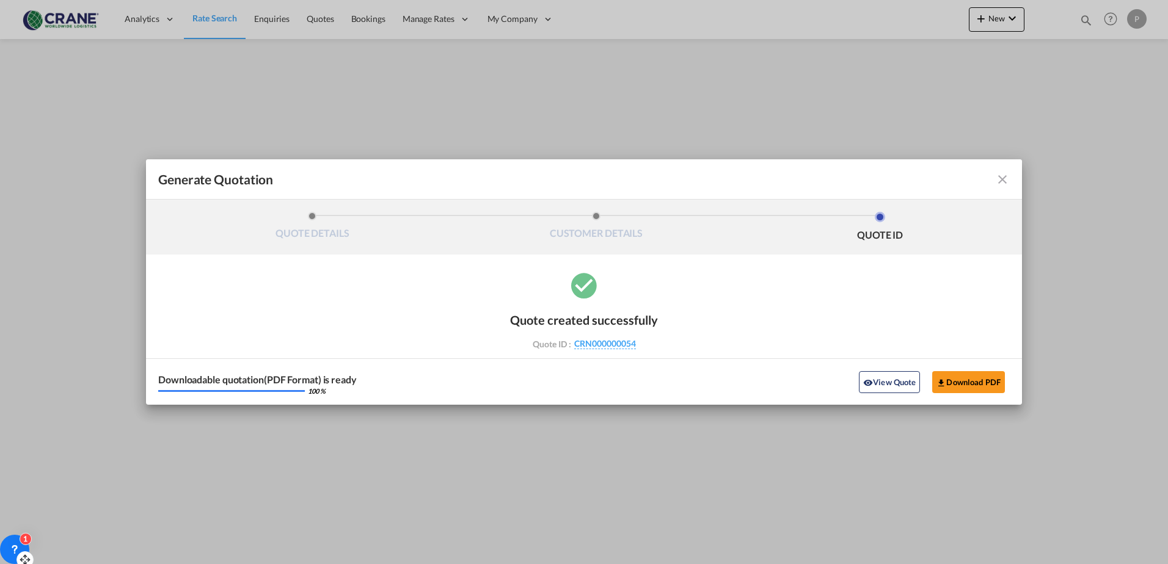
click at [1002, 181] on md-icon "icon-close fg-AAA8AD cursor m-0" at bounding box center [1002, 179] width 15 height 15
